Goal: Task Accomplishment & Management: Manage account settings

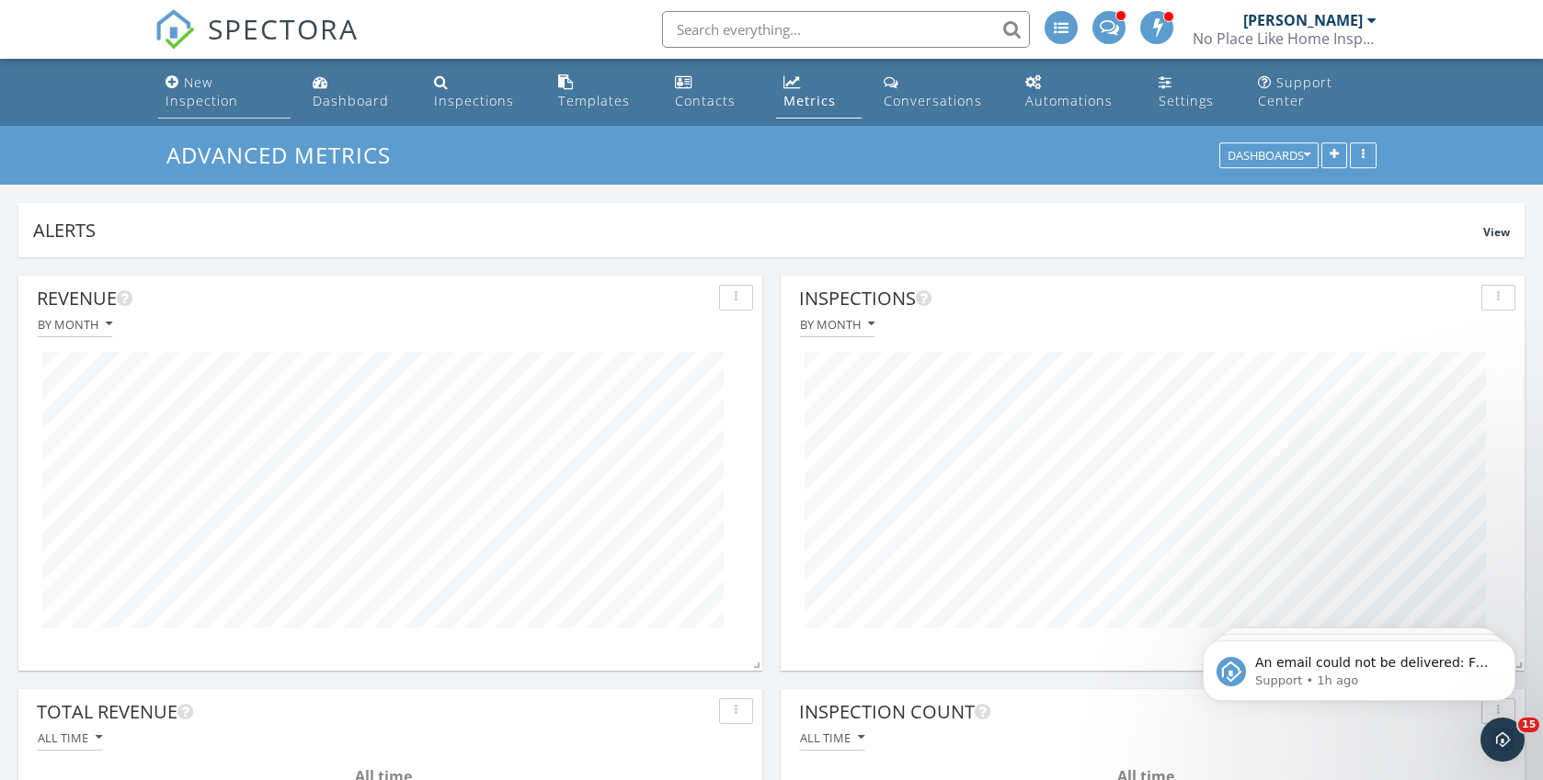
click at [200, 94] on div "New Inspection" at bounding box center [201, 92] width 73 height 36
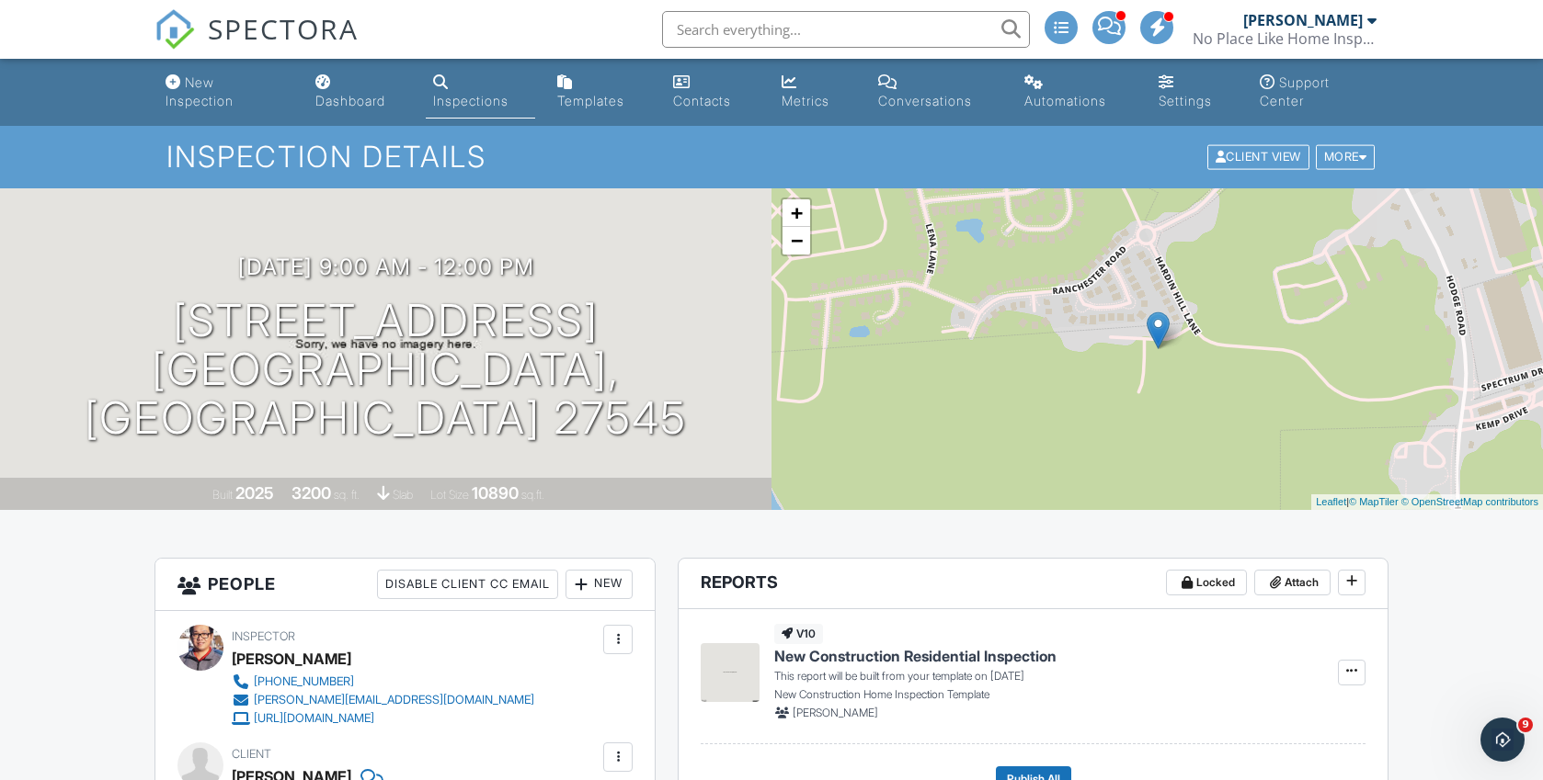
click at [619, 632] on div at bounding box center [618, 640] width 18 height 18
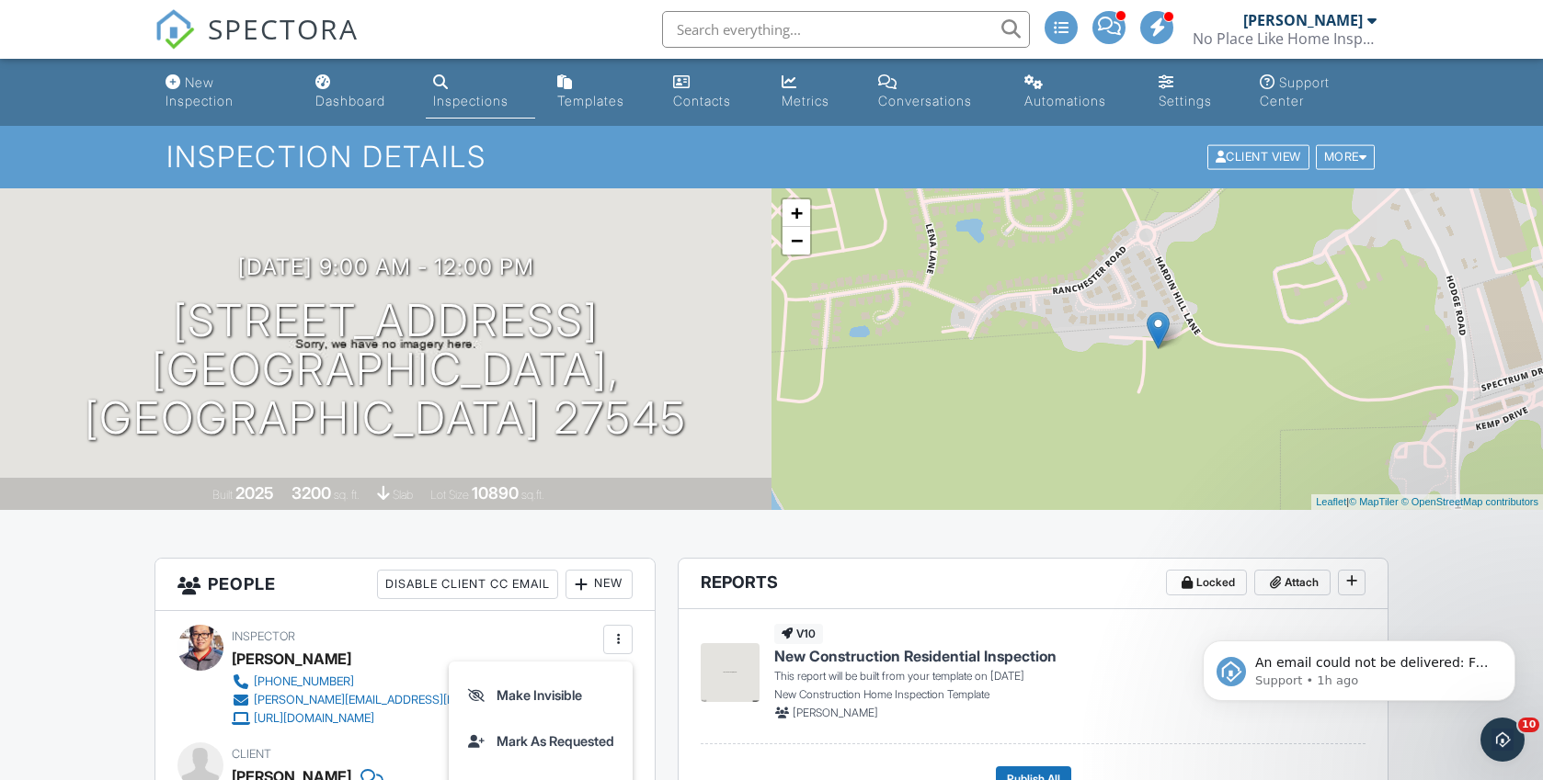
click at [563, 755] on li "Mark As Requested" at bounding box center [541, 742] width 162 height 46
